Goal: Task Accomplishment & Management: Manage account settings

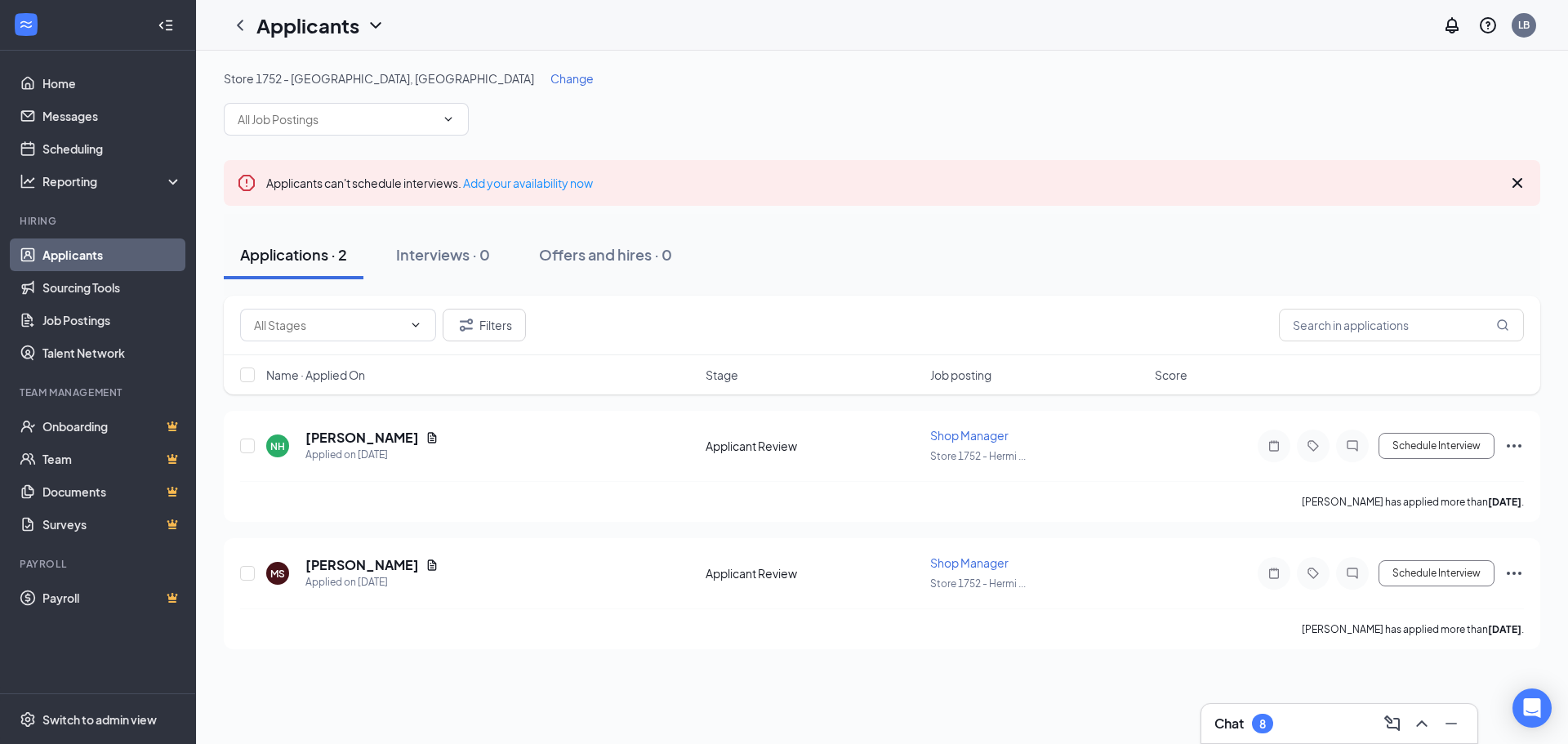
click at [56, 243] on link "Applicants" at bounding box center [112, 255] width 140 height 32
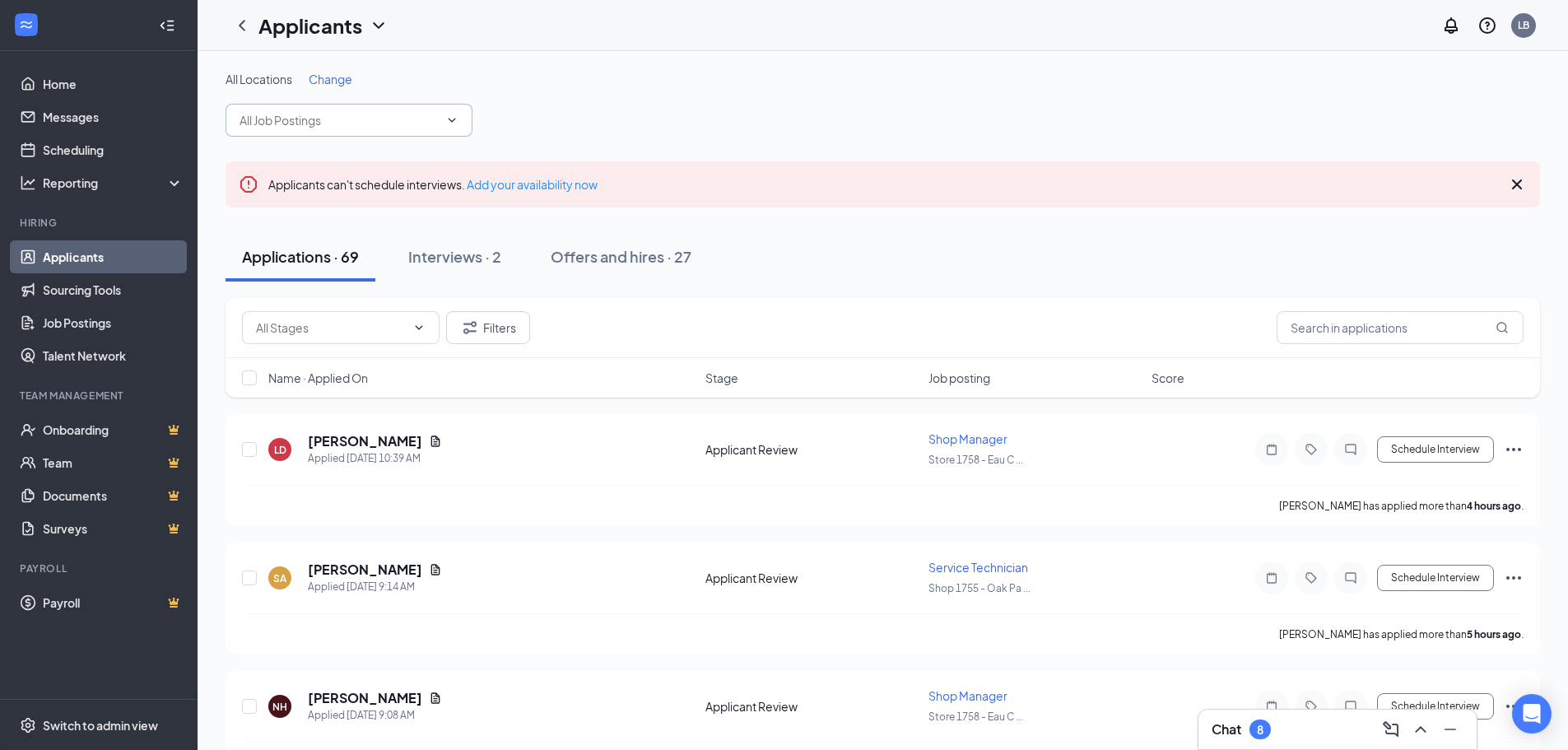
click at [368, 126] on input "text" at bounding box center [339, 120] width 199 height 18
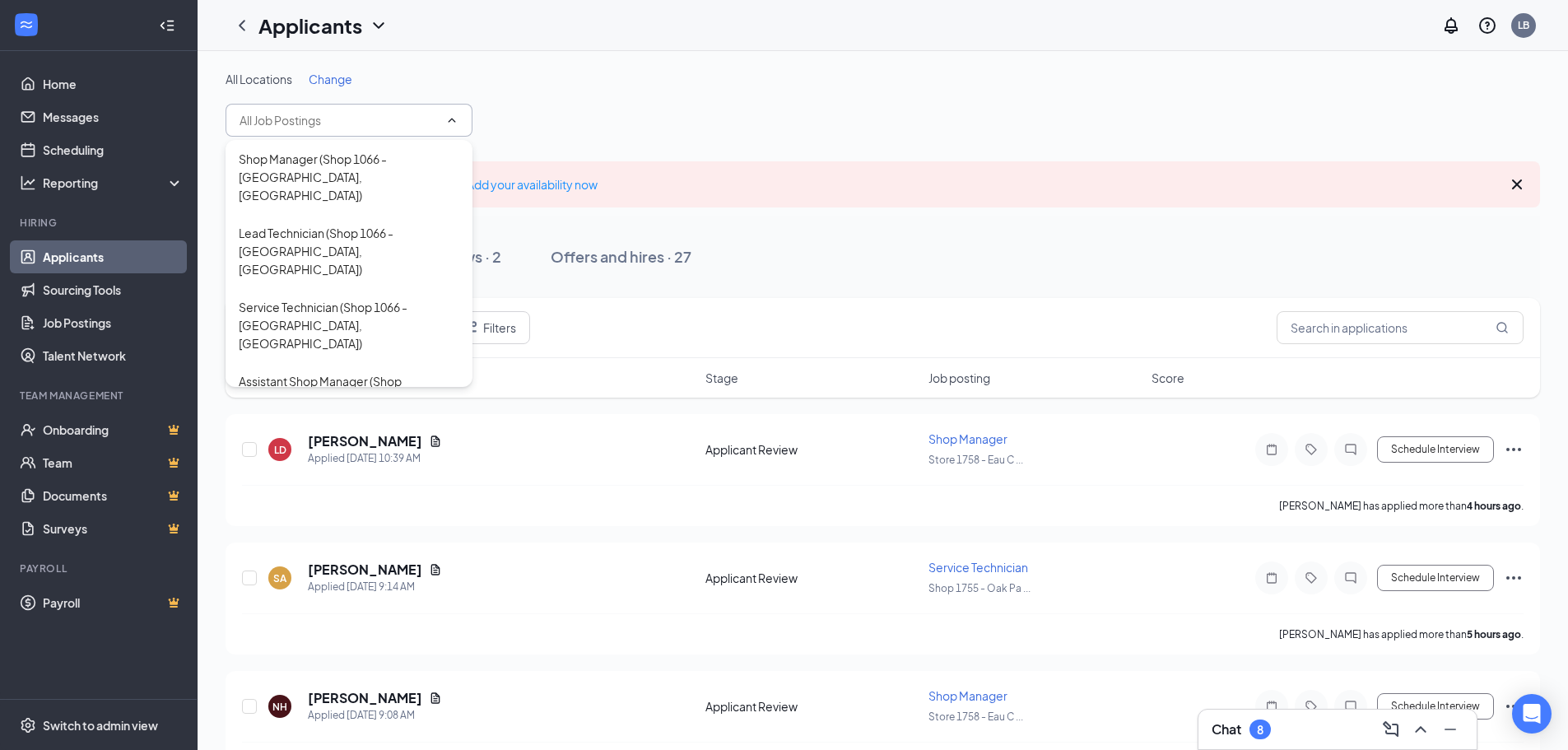
click at [330, 71] on span "Change" at bounding box center [330, 79] width 43 height 14
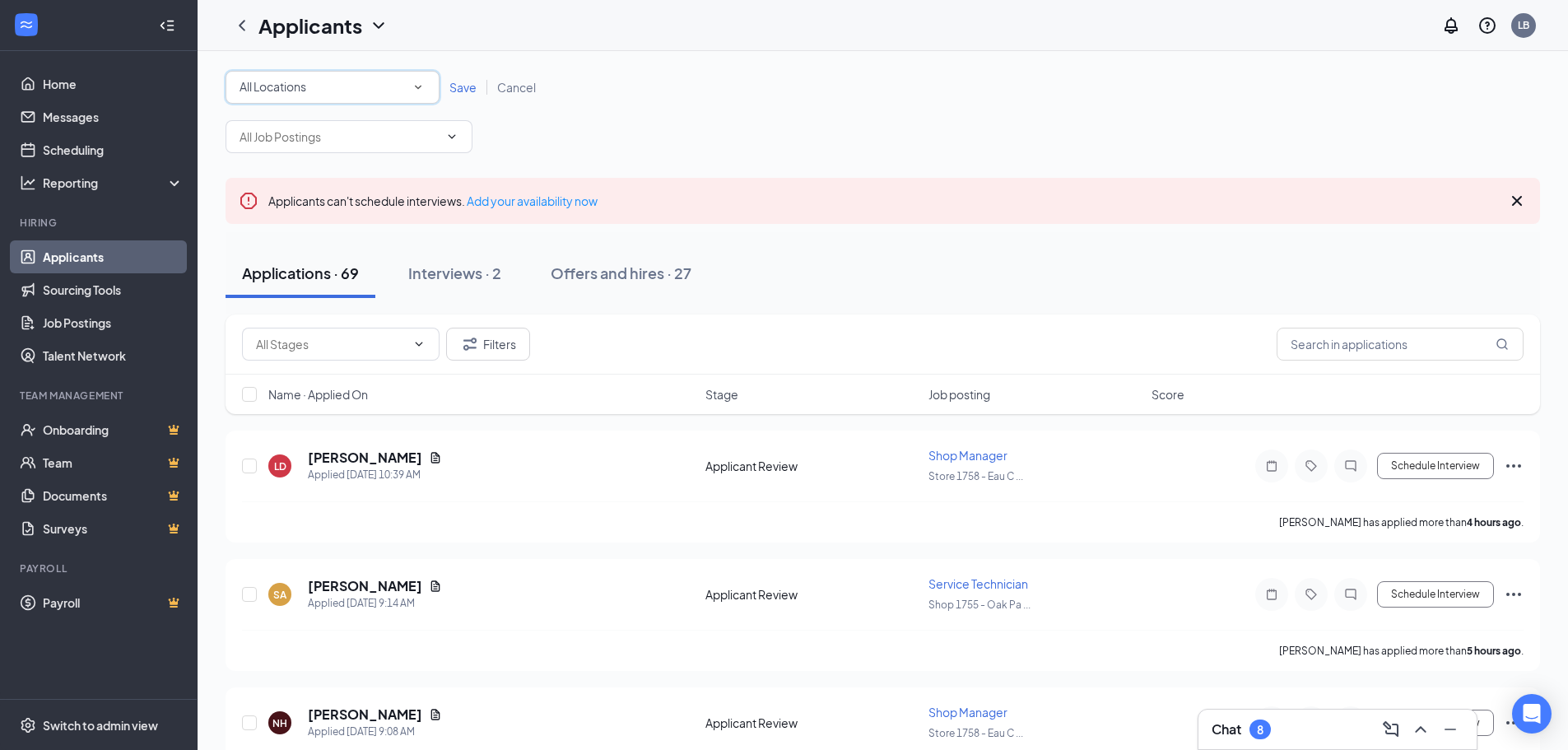
click at [428, 83] on div "All Locations All Locations" at bounding box center [332, 87] width 214 height 33
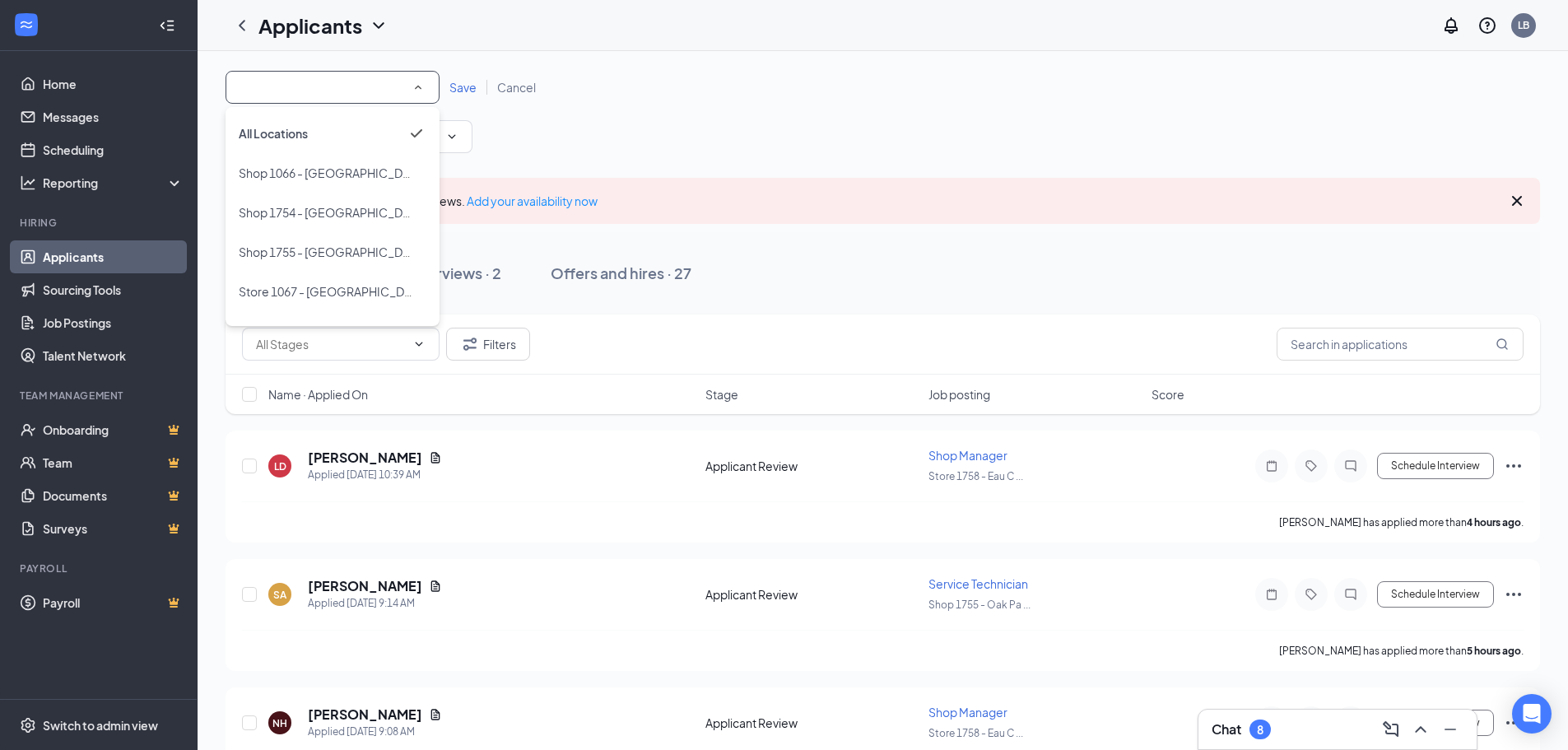
scroll to position [71, 0]
click at [359, 292] on span "Store 1758 - [GEOGRAPHIC_DATA], [GEOGRAPHIC_DATA]" at bounding box center [395, 299] width 313 height 14
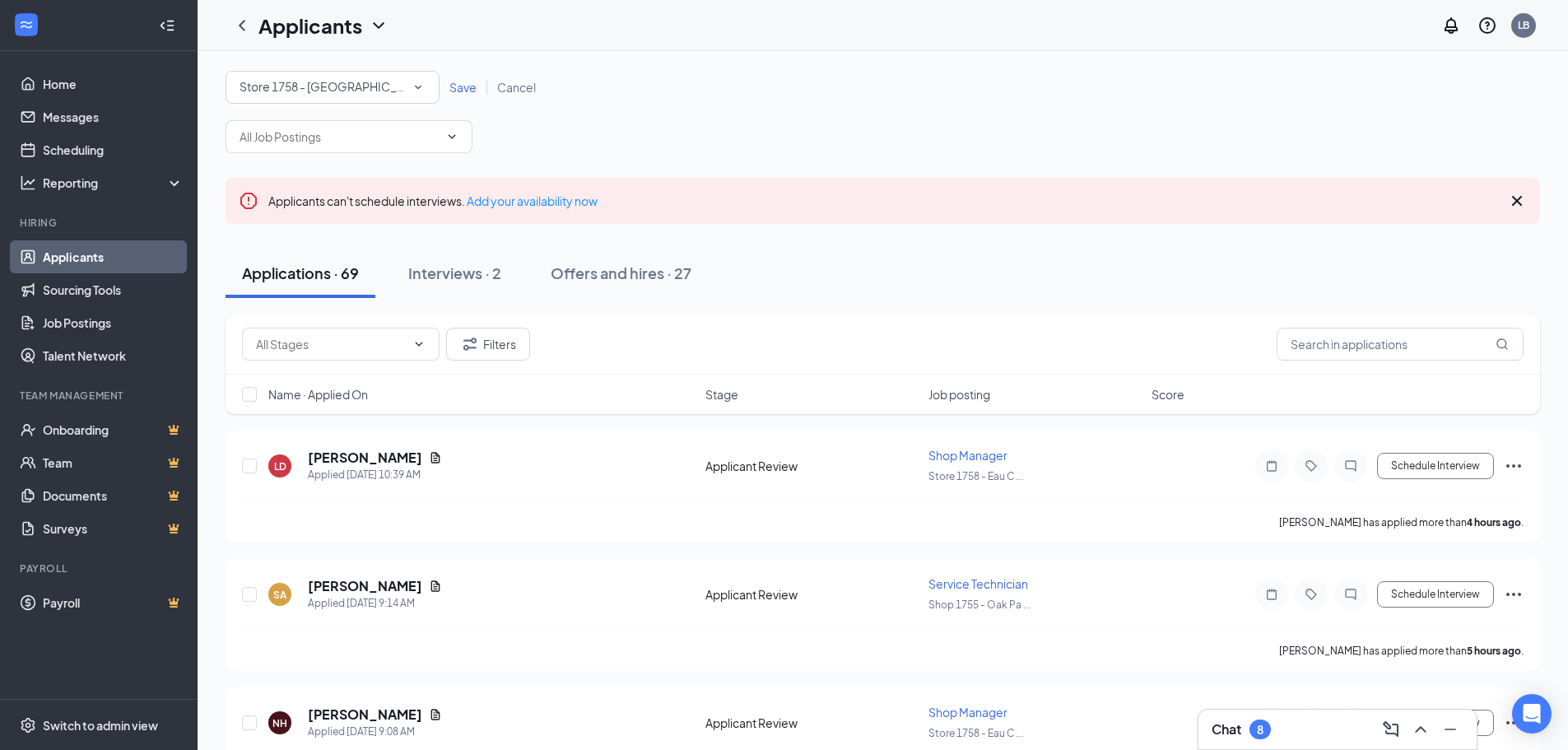
click at [453, 87] on span "Save" at bounding box center [463, 87] width 27 height 14
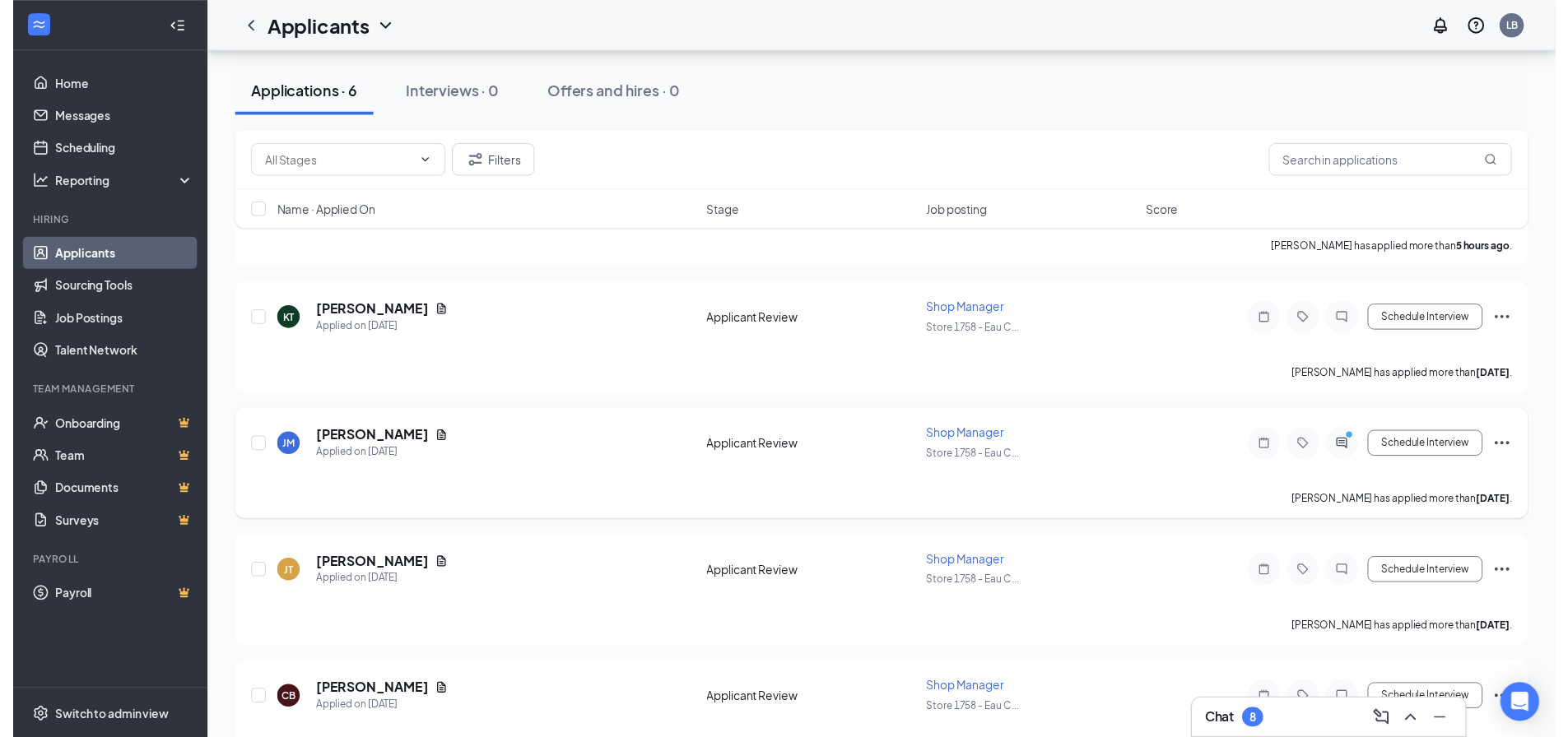
scroll to position [355, 0]
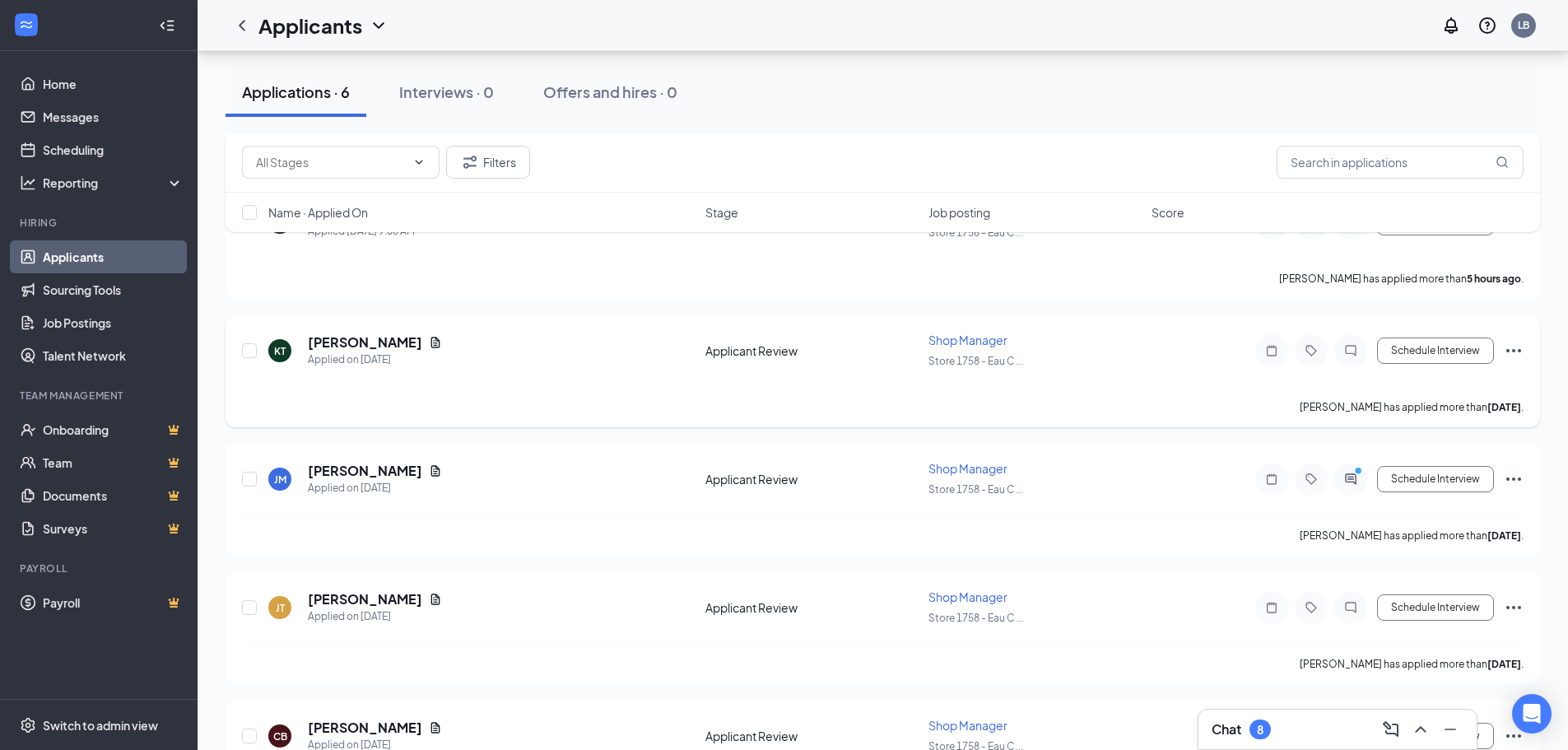
click at [432, 337] on icon "Document" at bounding box center [436, 342] width 9 height 11
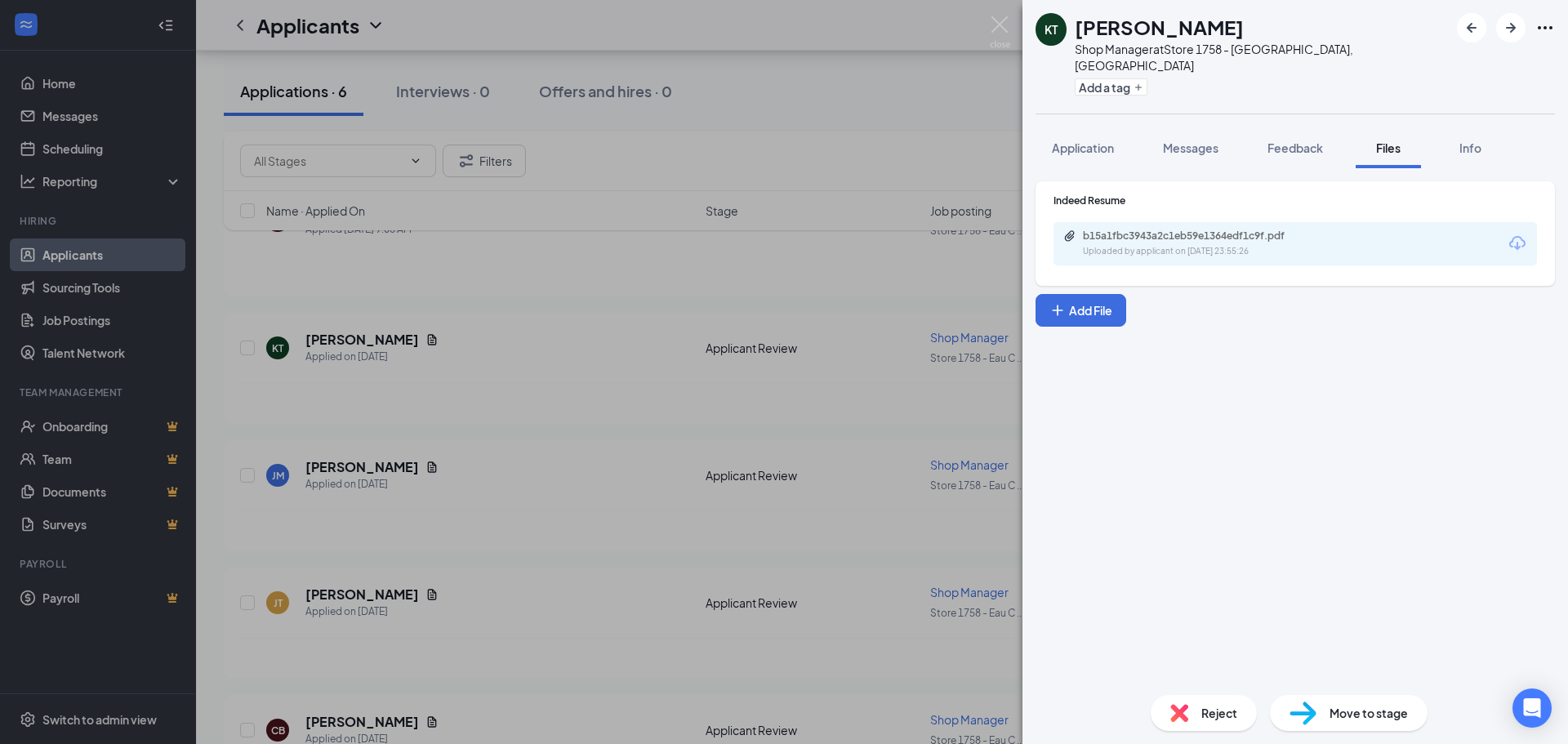
click at [1262, 245] on div "Uploaded by applicant on [DATE] 23:55:26" at bounding box center [1205, 251] width 245 height 13
click at [997, 27] on img at bounding box center [1000, 31] width 21 height 31
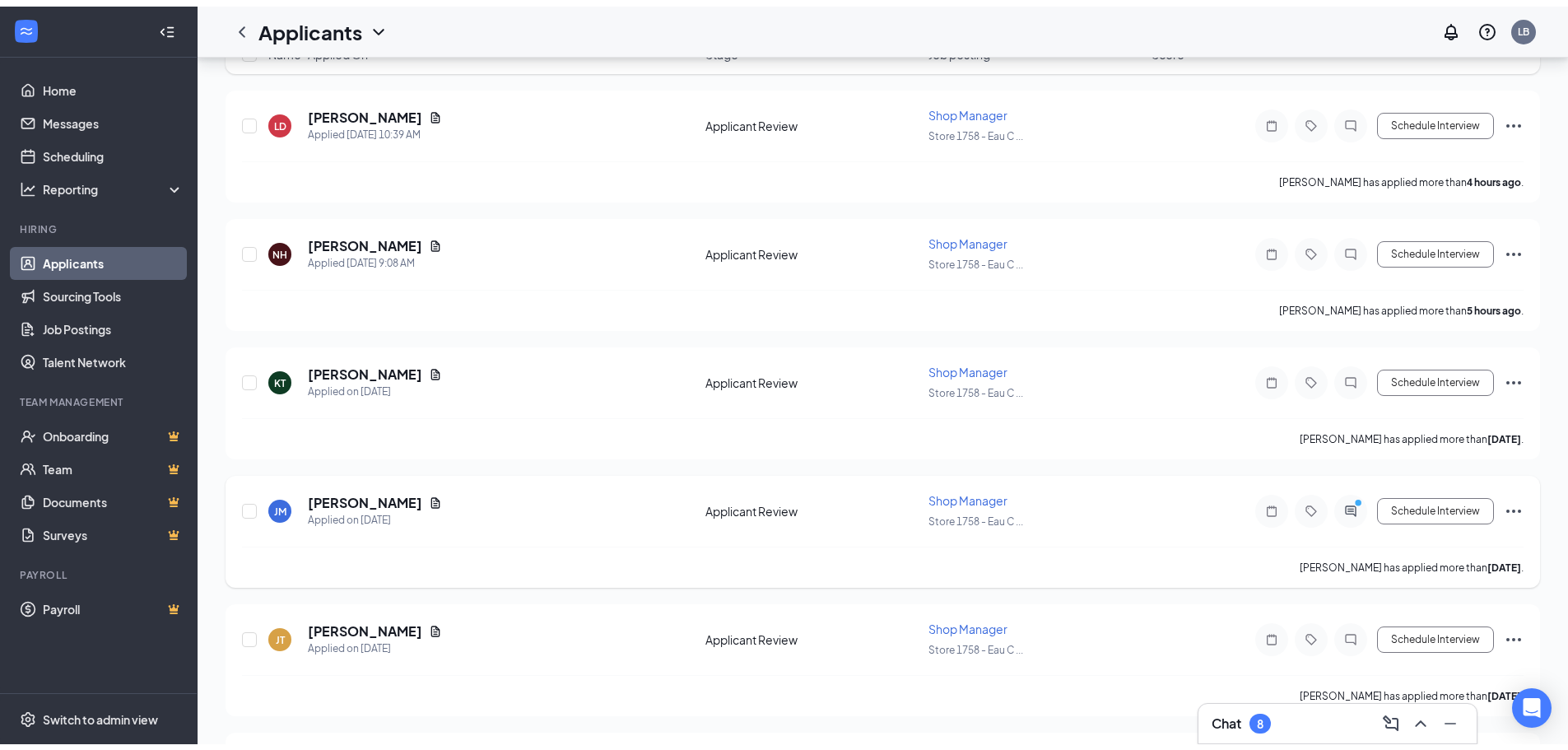
scroll to position [121, 0]
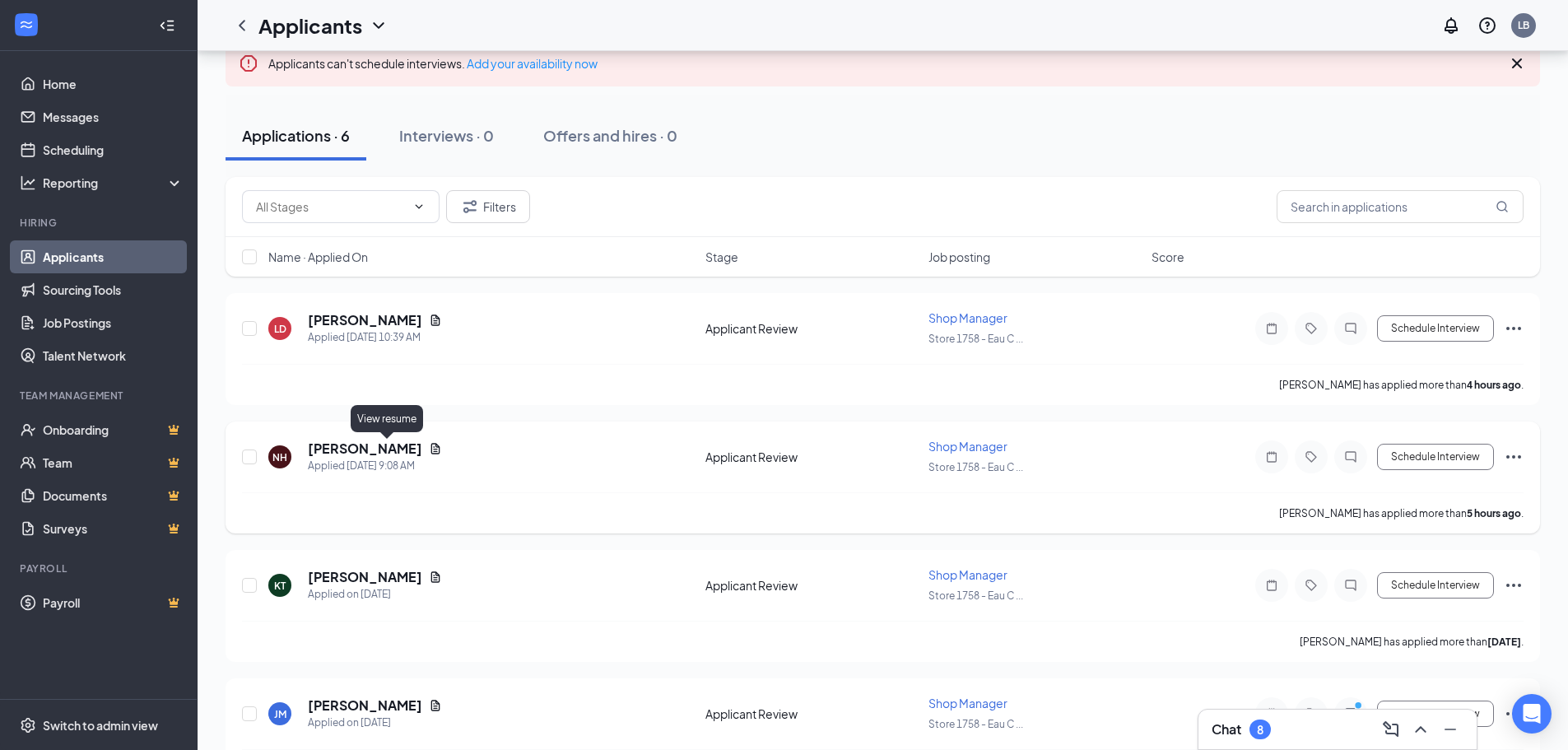
click at [432, 449] on icon "Document" at bounding box center [436, 448] width 9 height 11
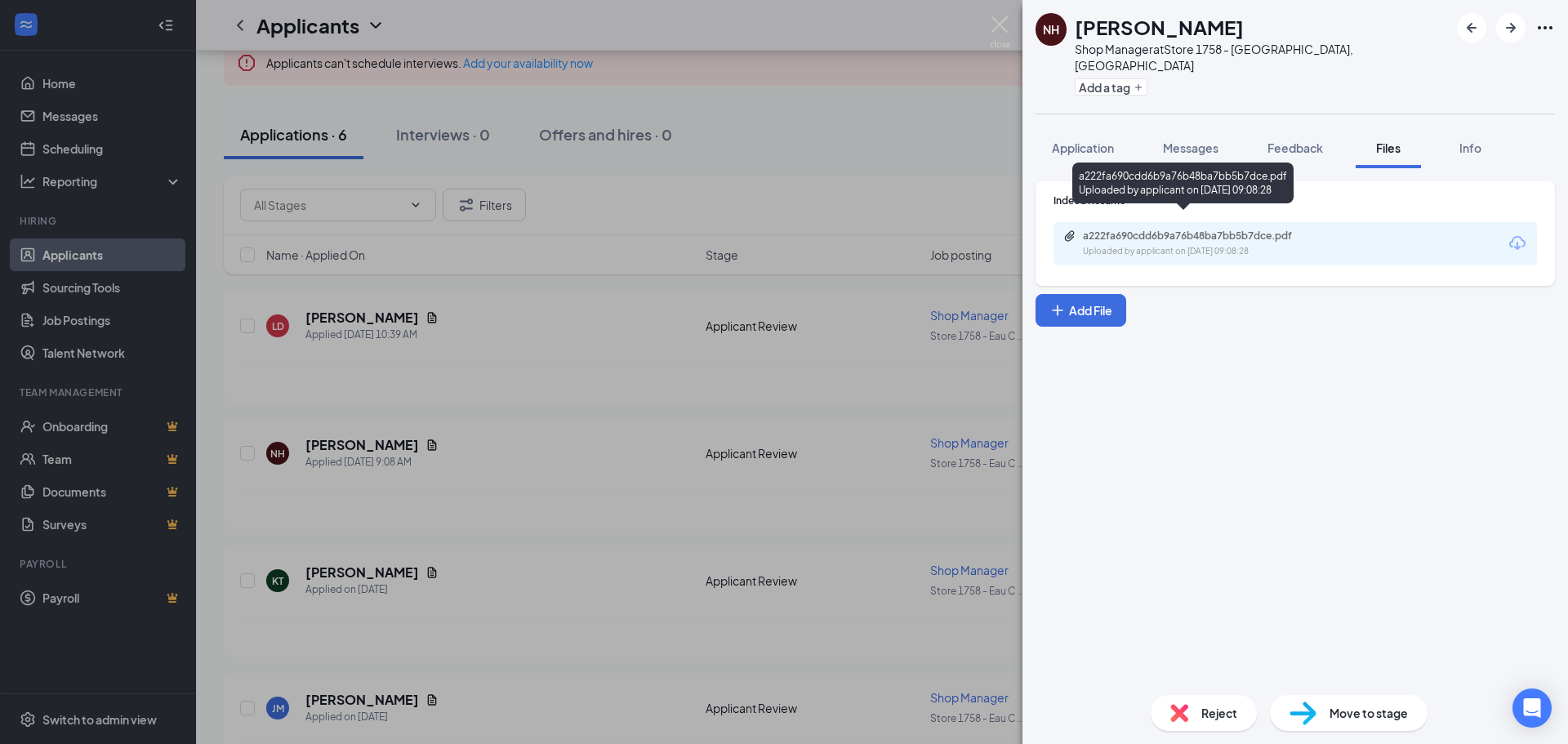
click at [1167, 230] on div "a222fa690cdd6b9a76b48ba7bb5b7dce.pdf Uploaded by applicant on [DATE] 09:08:28" at bounding box center [1195, 244] width 265 height 29
click at [997, 22] on img at bounding box center [1000, 31] width 21 height 31
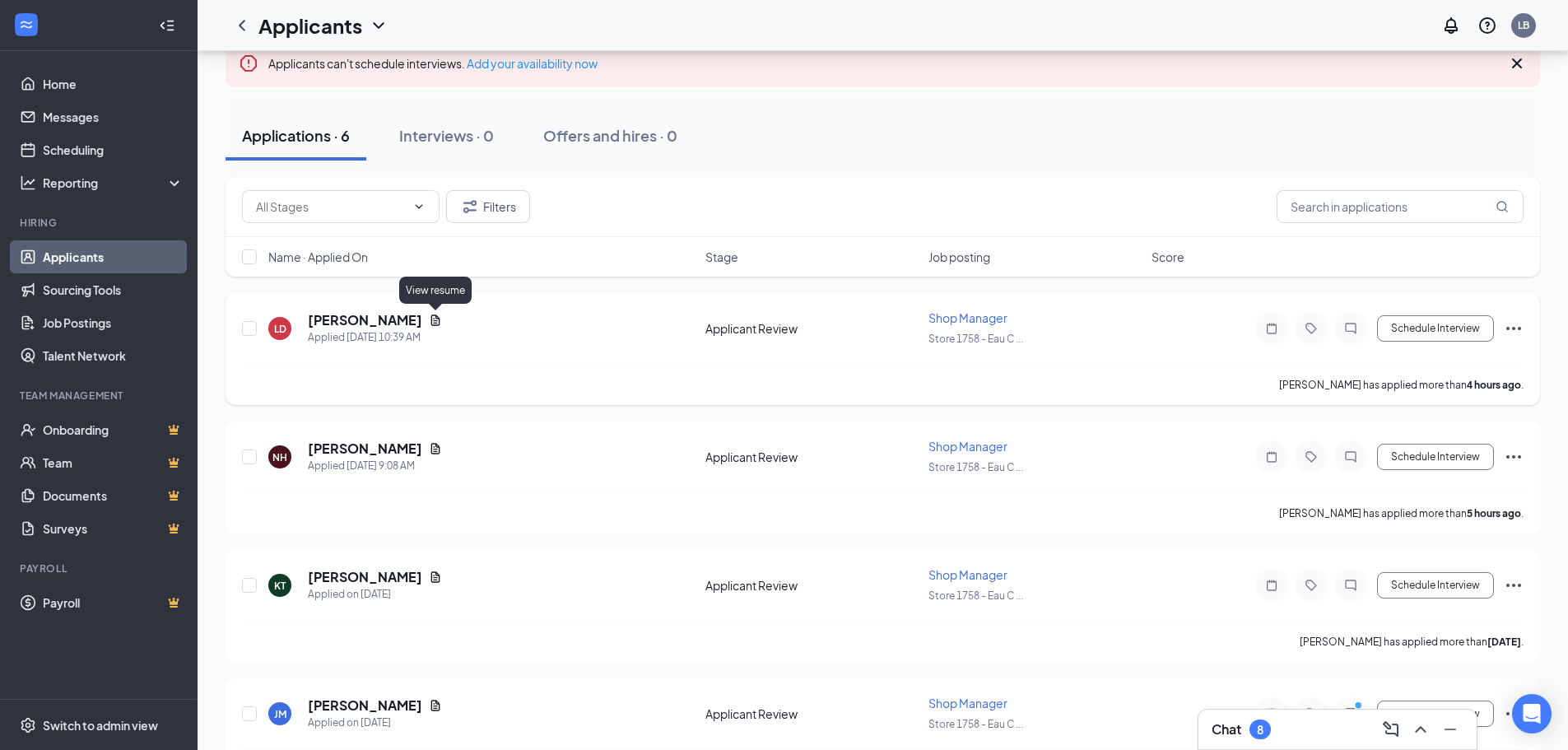
click at [432, 318] on icon "Document" at bounding box center [435, 320] width 14 height 14
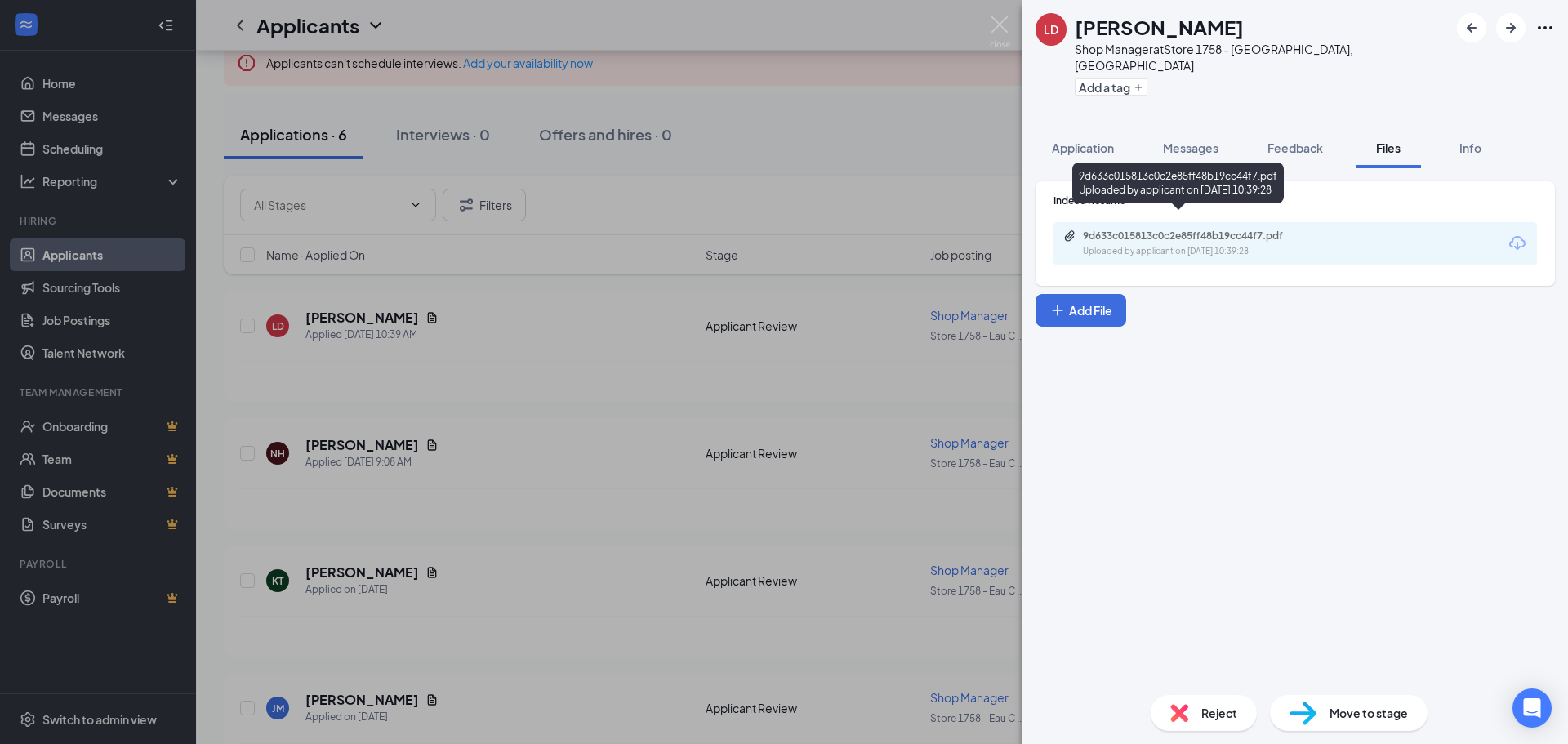
click at [1214, 230] on div "9d633c015813c0c2e85ff48b19cc44f7.pdf" at bounding box center [1197, 236] width 229 height 13
click at [997, 17] on img at bounding box center [1000, 31] width 21 height 31
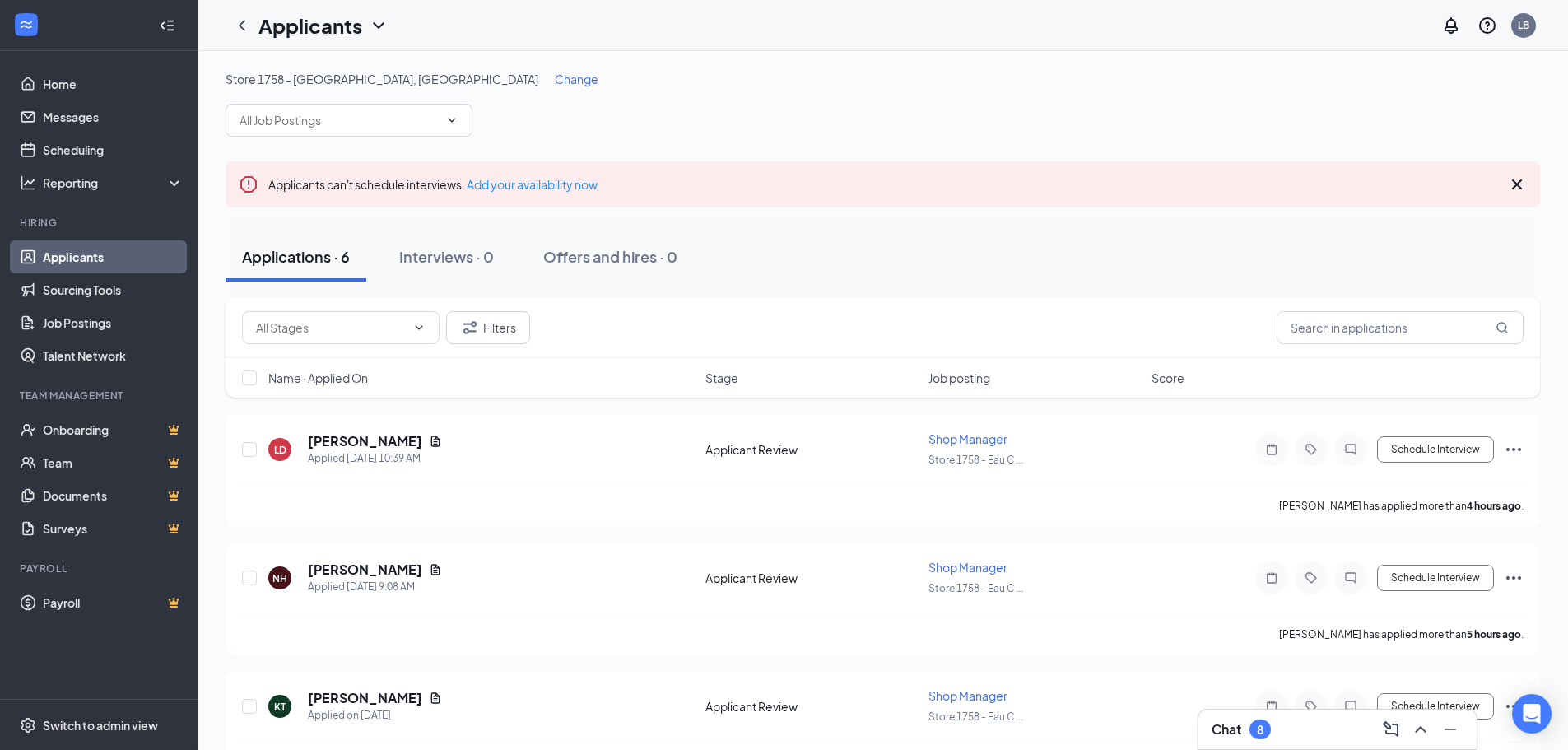
click at [555, 77] on span "Change" at bounding box center [576, 79] width 43 height 14
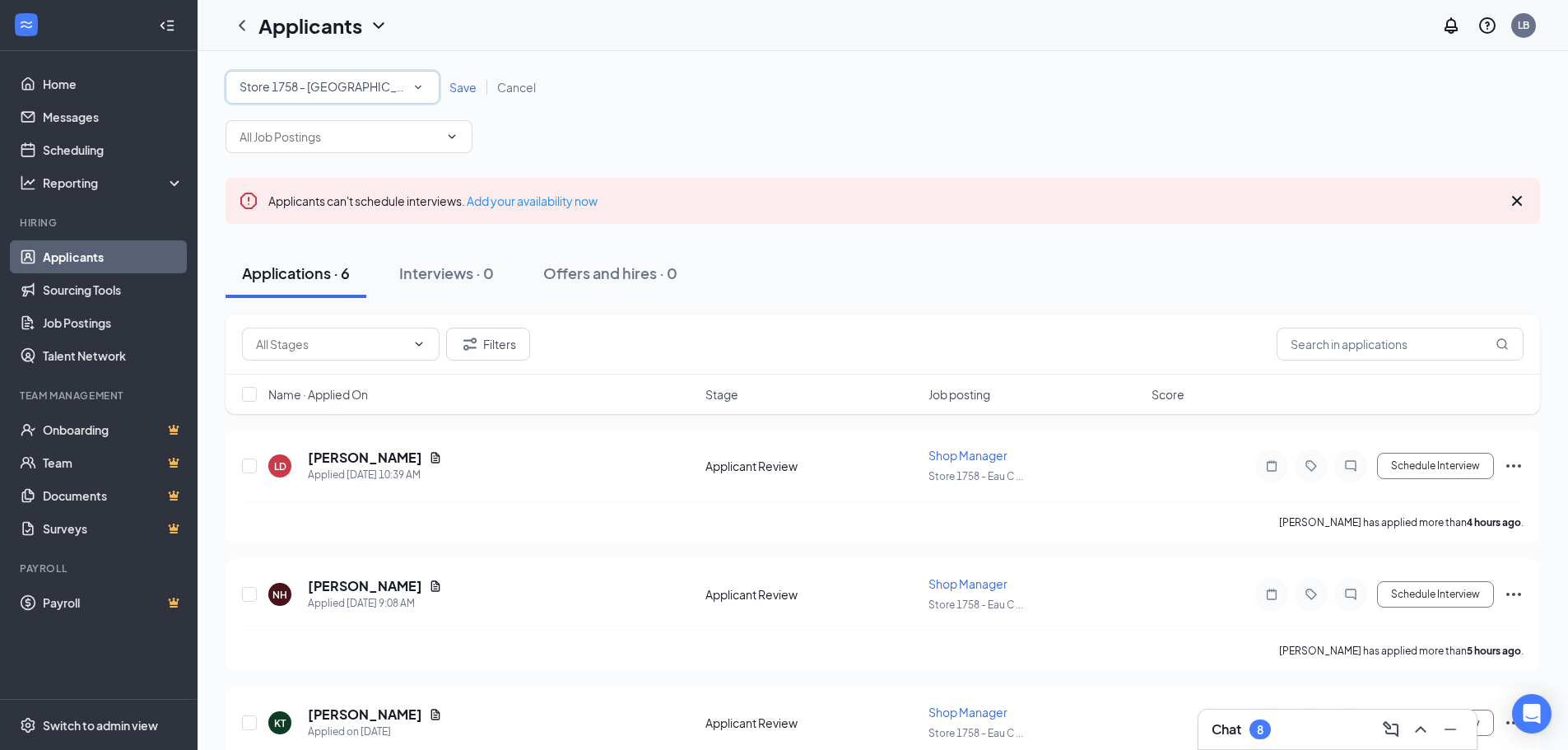
click at [363, 89] on span "Store 1758 - [GEOGRAPHIC_DATA], [GEOGRAPHIC_DATA]" at bounding box center [396, 86] width 313 height 14
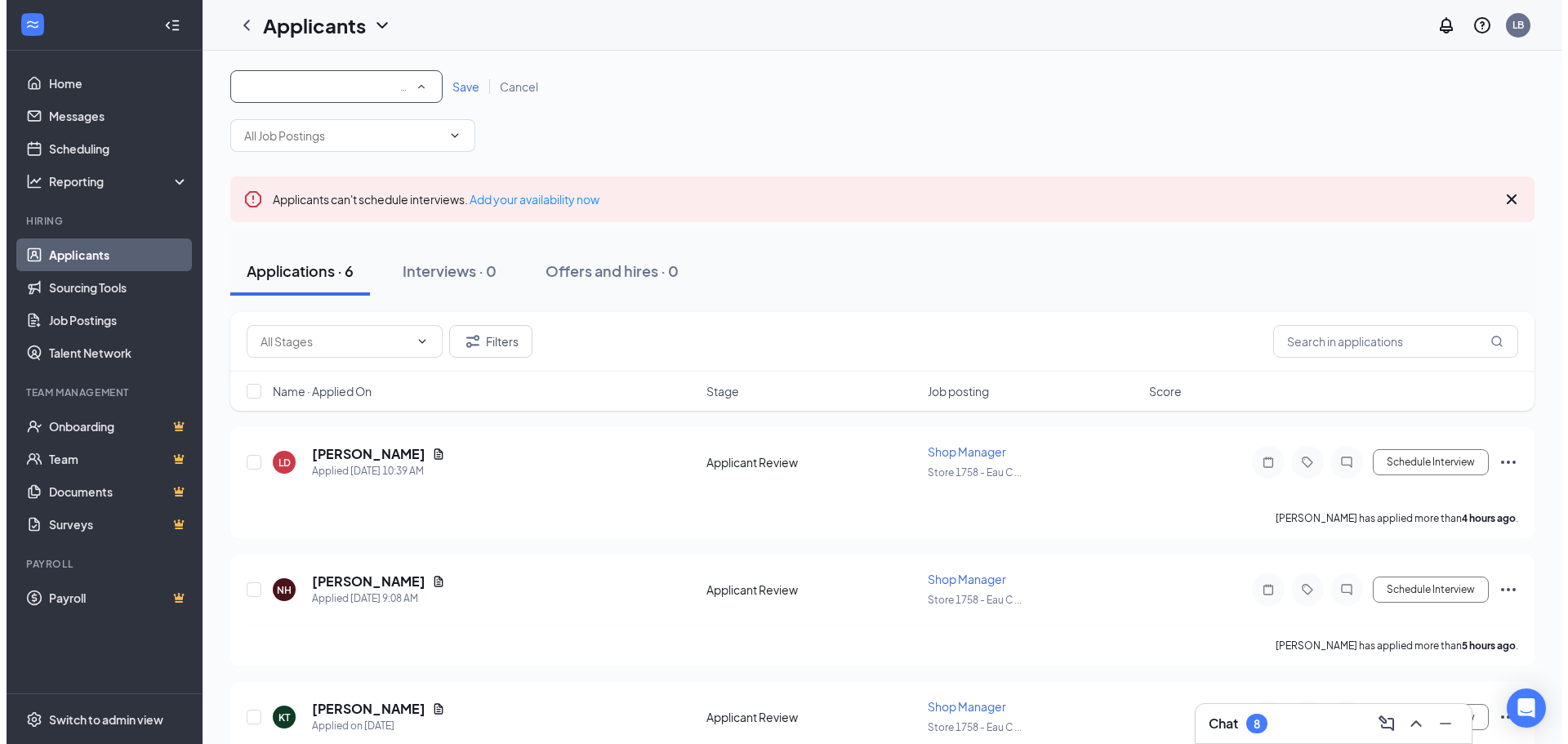
scroll to position [70, 0]
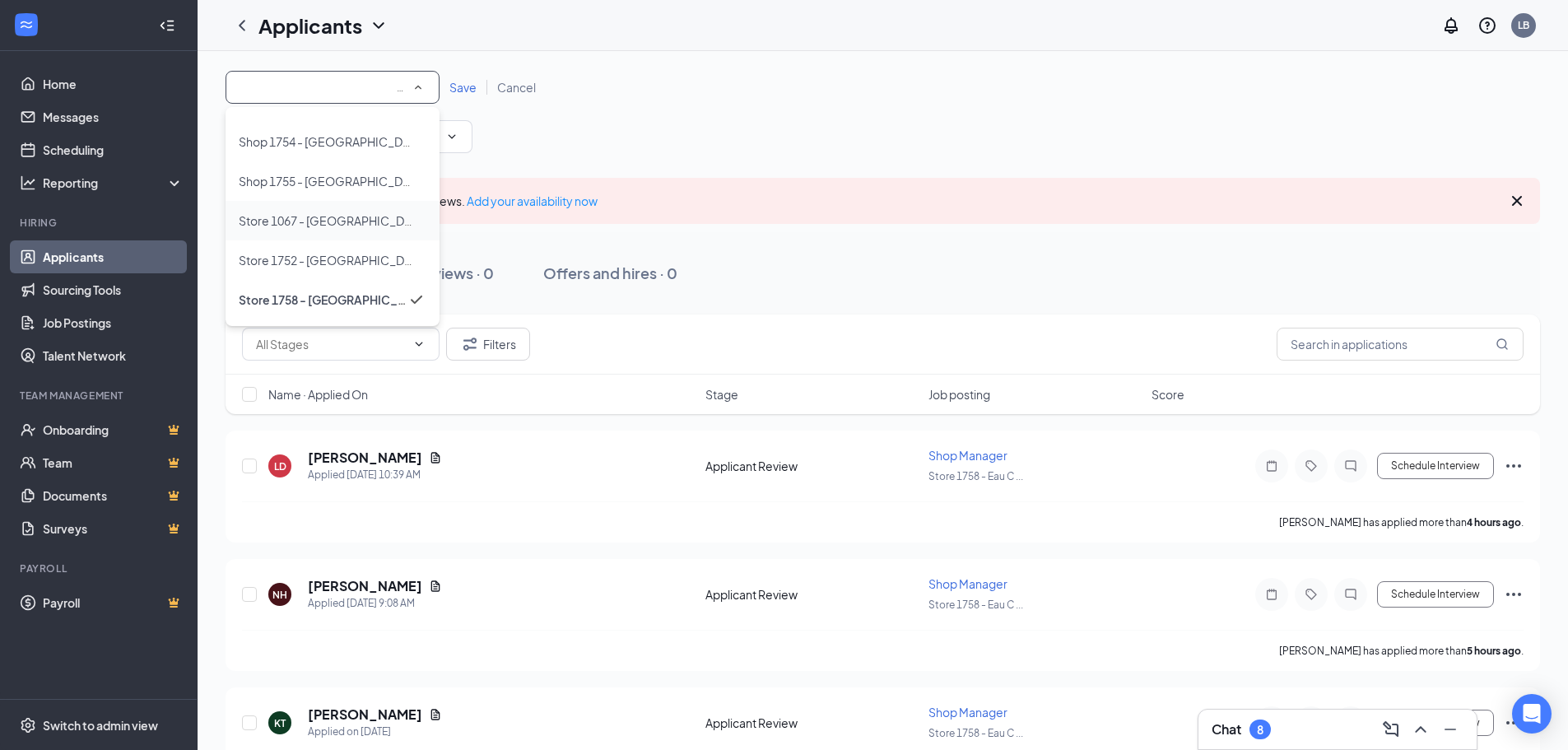
click at [324, 221] on span "Store 1067 - [GEOGRAPHIC_DATA], [GEOGRAPHIC_DATA]" at bounding box center [395, 221] width 313 height 14
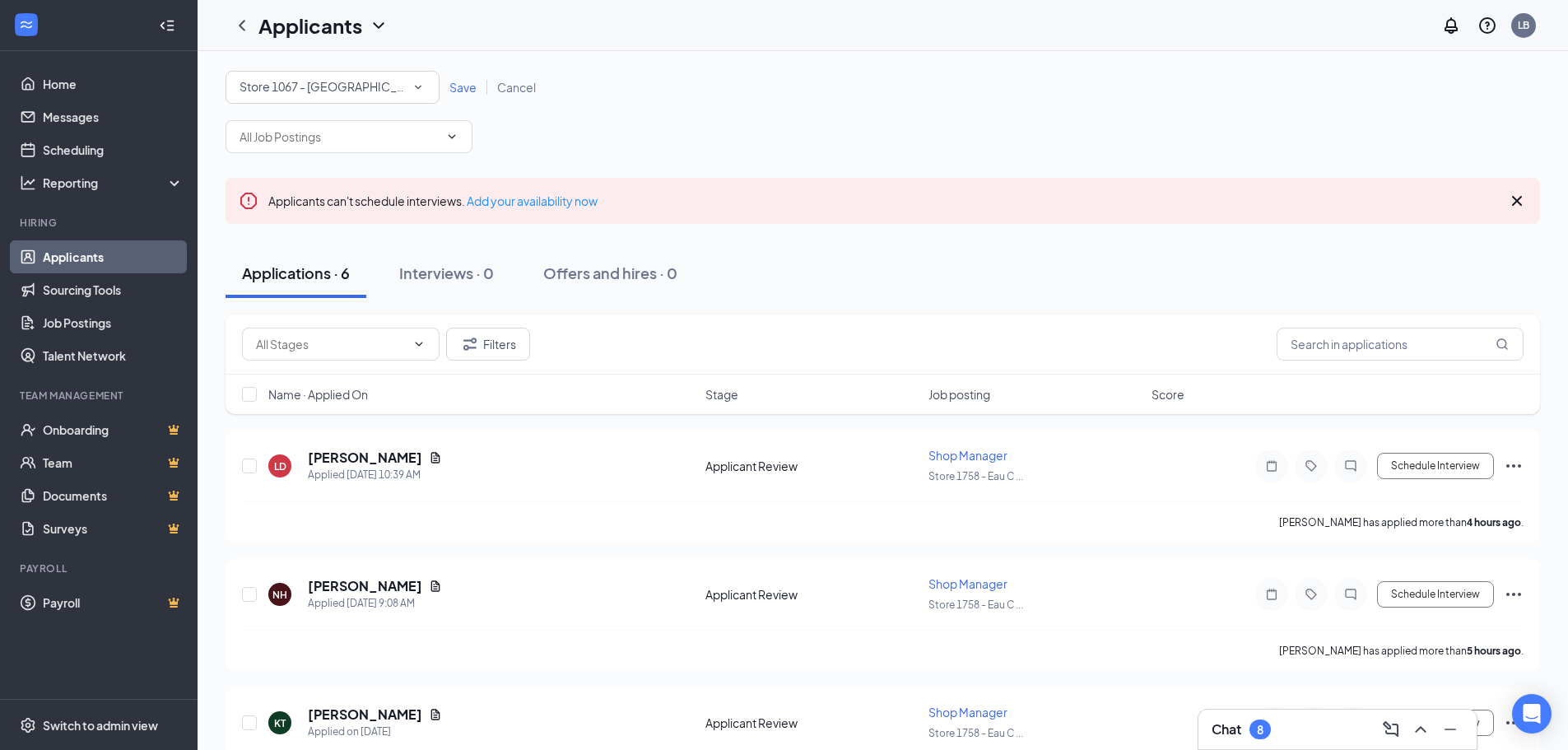
click at [460, 87] on span "Save" at bounding box center [463, 87] width 27 height 14
